Goal: Download file/media

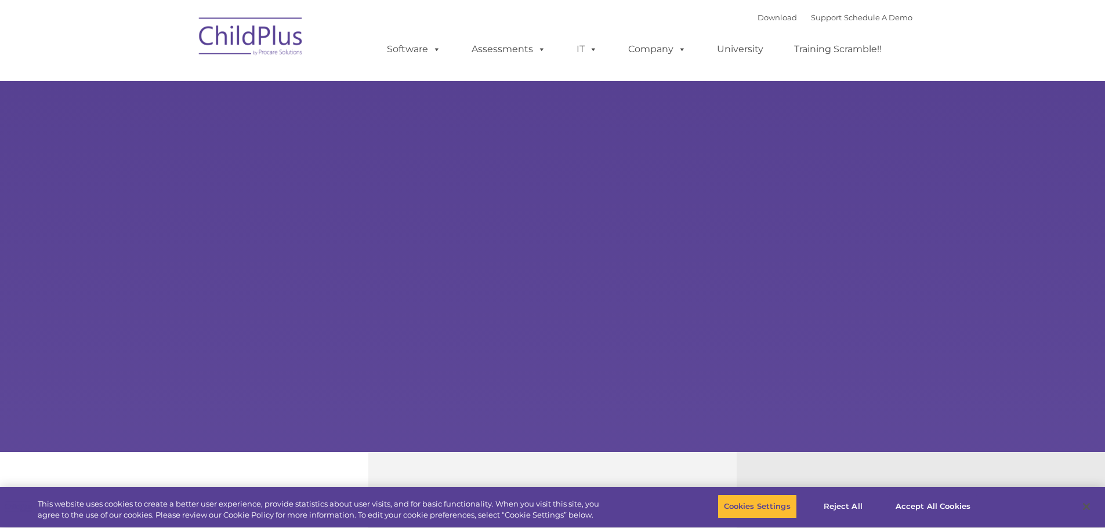
select select "MEDIUM"
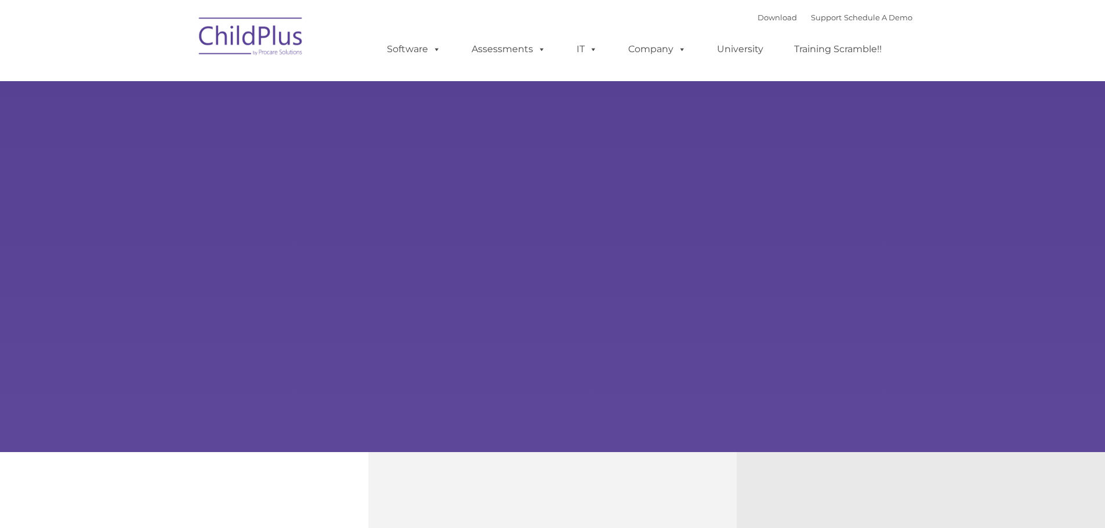
type input ""
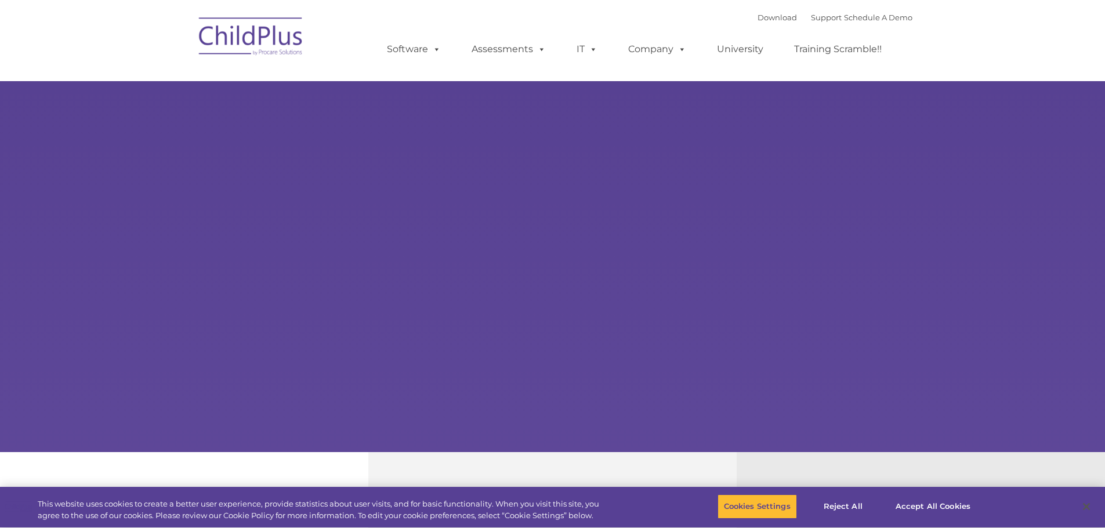
select select "MEDIUM"
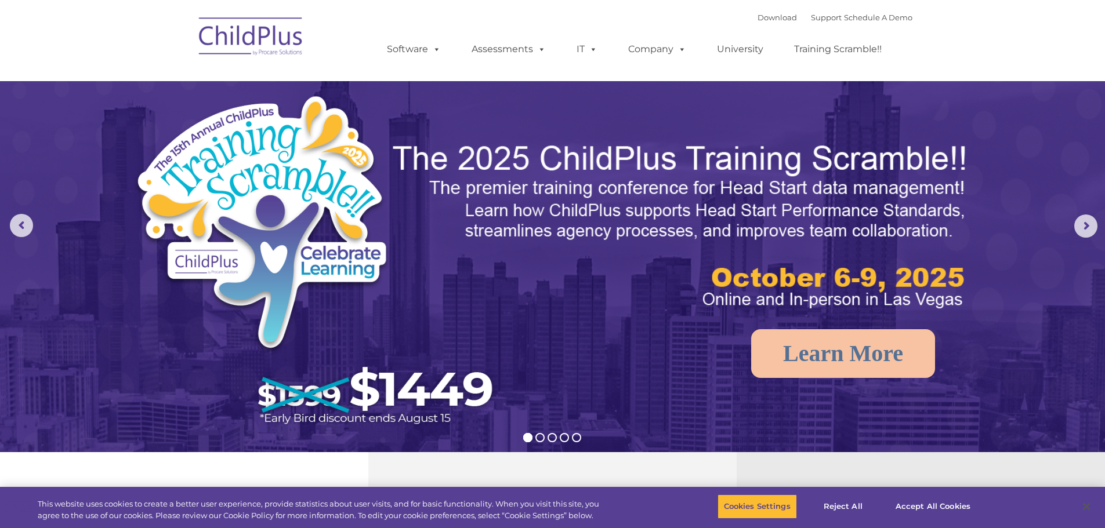
click at [785, 17] on font "Download Support | Schedule A Demo" at bounding box center [834, 17] width 155 height 9
click at [759, 11] on div "Download Support | Schedule A Demo " at bounding box center [834, 17] width 155 height 17
click at [757, 15] on link "Download" at bounding box center [776, 17] width 39 height 9
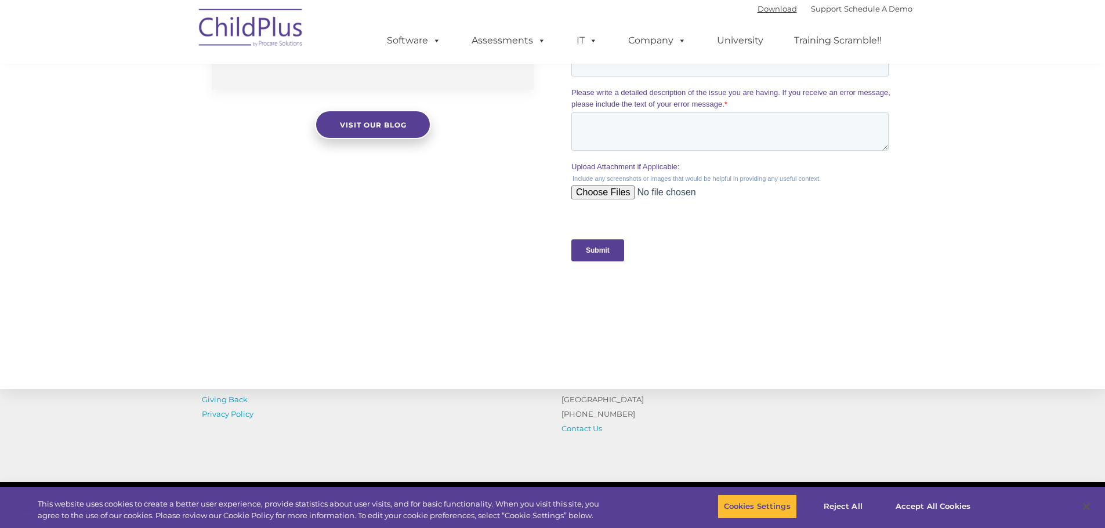
scroll to position [1138, 0]
